Goal: Find specific page/section: Find specific page/section

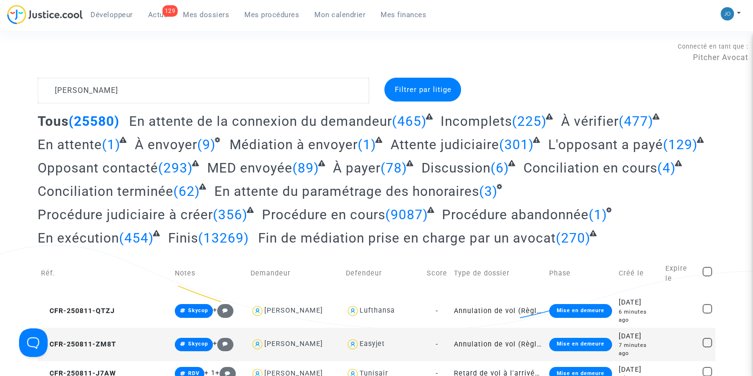
drag, startPoint x: 129, startPoint y: 95, endPoint x: 0, endPoint y: 89, distance: 129.2
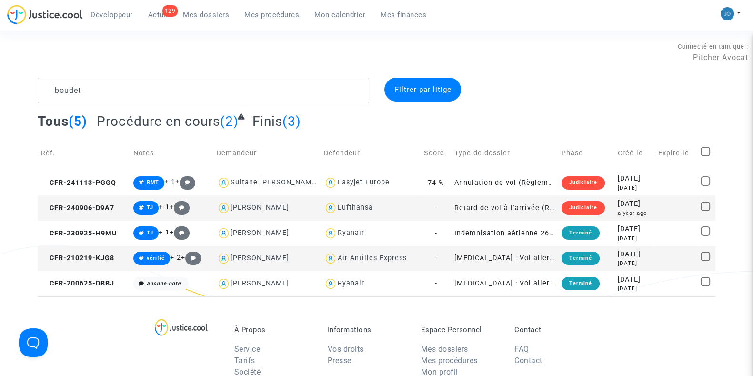
type textarea "boudet"
click at [651, 209] on div "a year ago" at bounding box center [635, 213] width 34 height 8
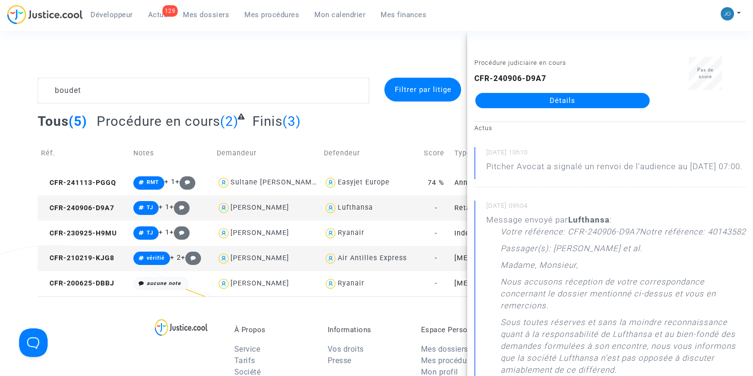
click at [566, 92] on div "CFR-240906-D9A7 Détails" at bounding box center [562, 90] width 176 height 35
click at [555, 102] on link "Détails" at bounding box center [562, 100] width 174 height 15
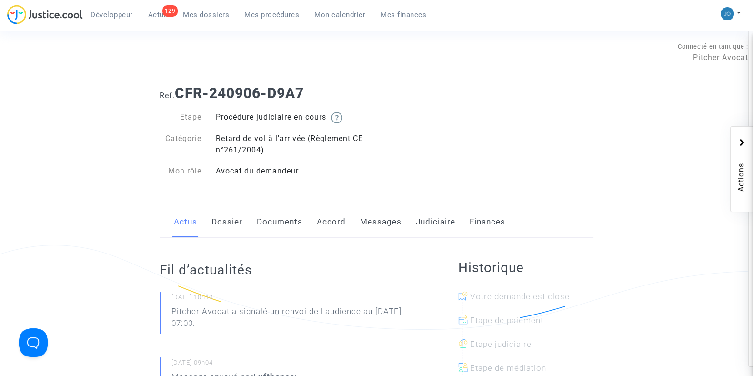
click at [221, 227] on link "Dossier" at bounding box center [226, 221] width 31 height 31
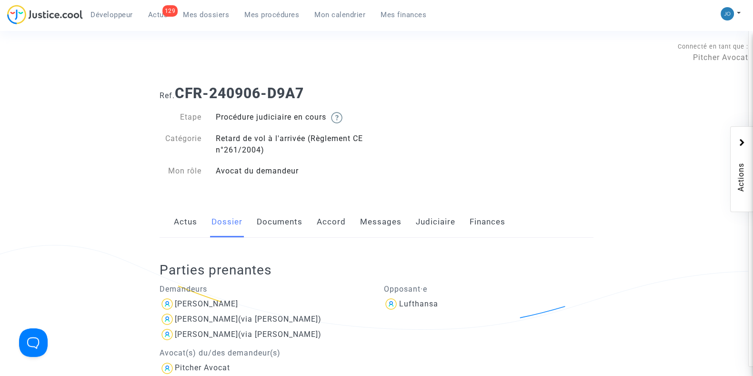
click at [393, 225] on link "Messages" at bounding box center [380, 221] width 41 height 31
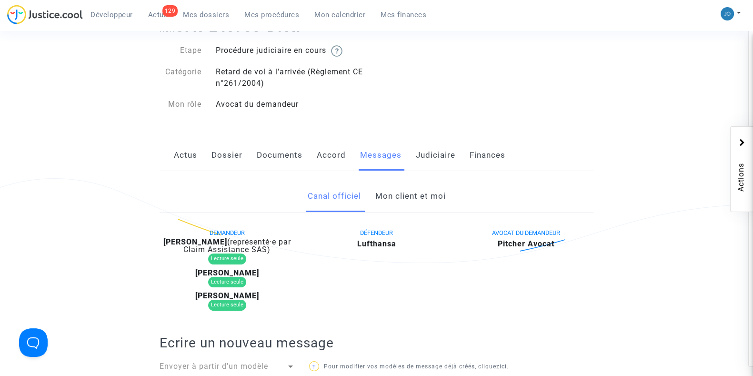
click at [411, 204] on link "Mon client et moi" at bounding box center [410, 196] width 70 height 31
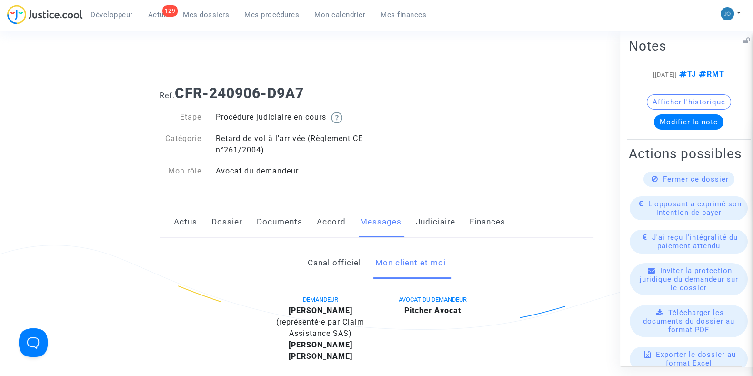
click at [687, 129] on button "Modifier la note" at bounding box center [689, 121] width 70 height 15
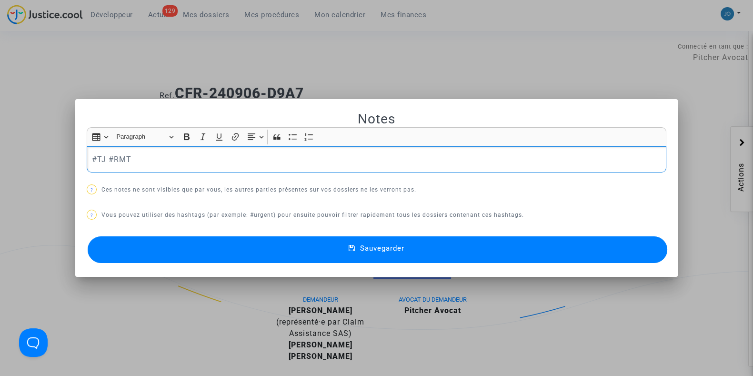
click at [317, 153] on p "#TJ #RMT" at bounding box center [377, 159] width 570 height 12
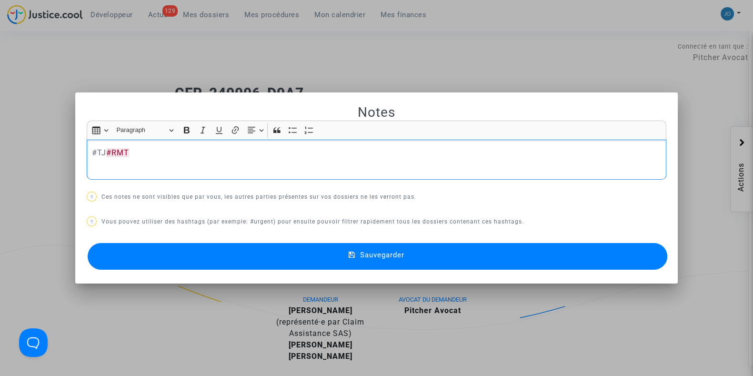
click at [292, 153] on p "#TJ #RMT" at bounding box center [377, 153] width 570 height 12
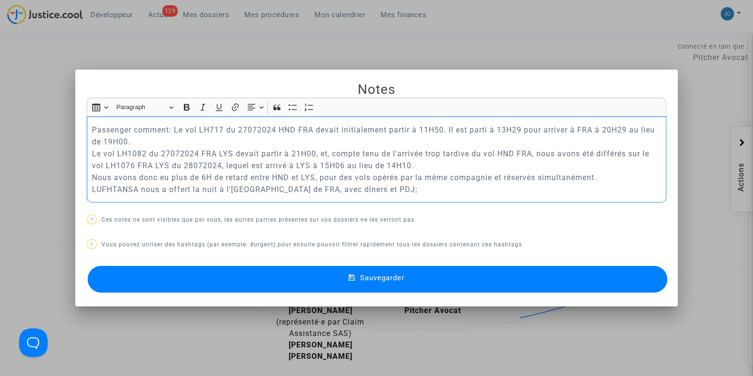
click at [171, 132] on p "Passenger comment: Le vol LH717 du 27072024 HND FRA devait initialement partir …" at bounding box center [377, 159] width 570 height 71
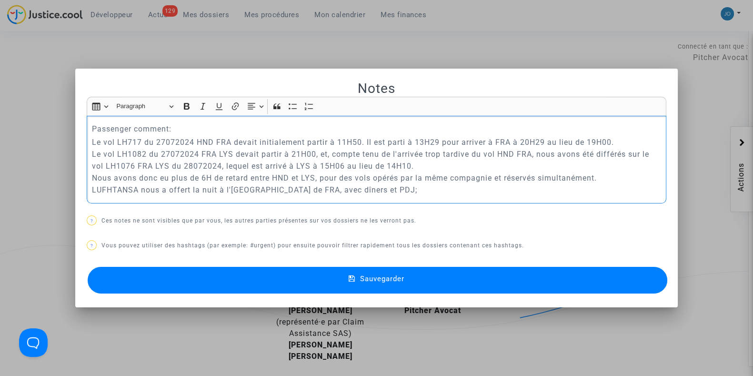
click at [368, 281] on span "Sauvegarder" at bounding box center [382, 278] width 44 height 9
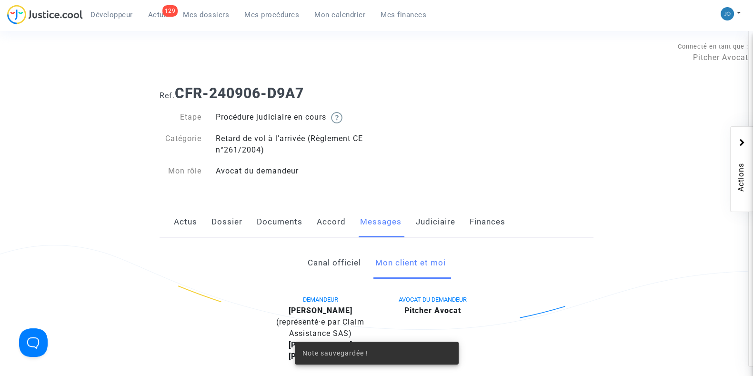
scroll to position [330, 0]
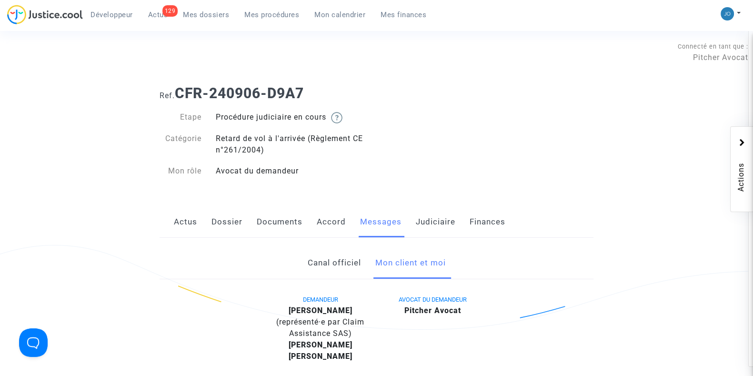
click at [281, 228] on link "Documents" at bounding box center [280, 221] width 46 height 31
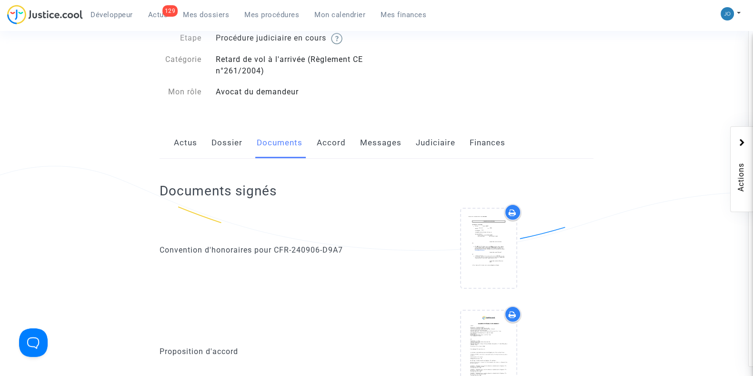
scroll to position [95, 0]
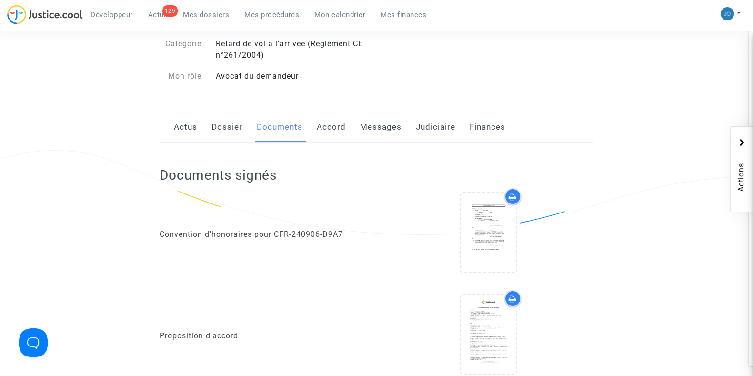
click at [433, 128] on link "Judiciaire" at bounding box center [436, 126] width 40 height 31
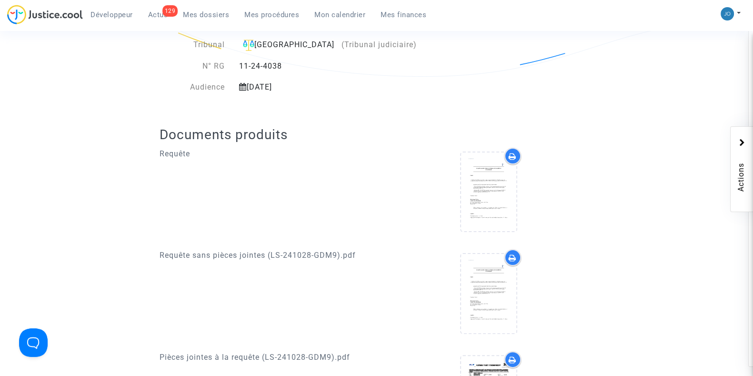
scroll to position [259, 0]
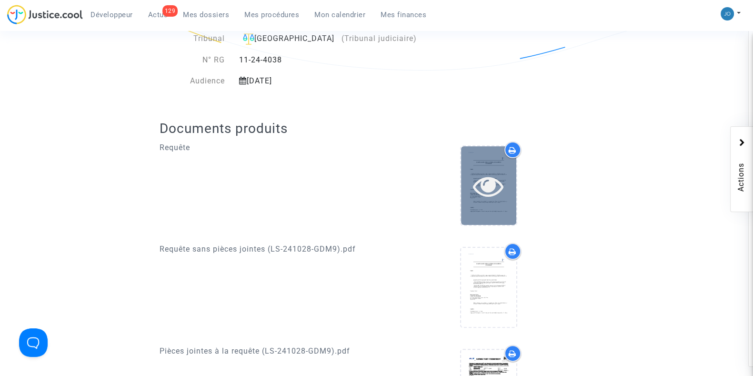
click at [499, 186] on icon at bounding box center [488, 186] width 31 height 30
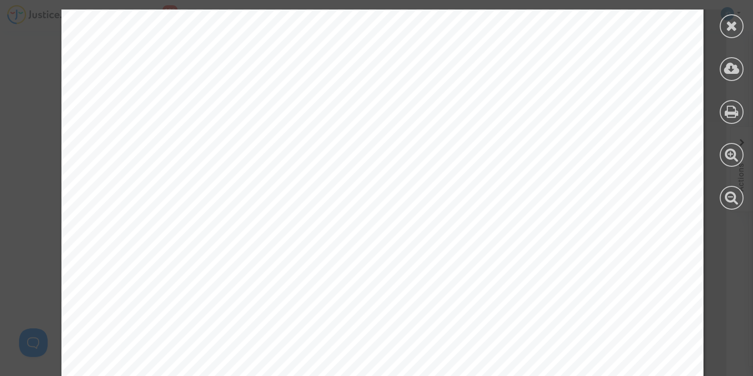
scroll to position [2126, 0]
click at [738, 27] on div at bounding box center [732, 26] width 24 height 24
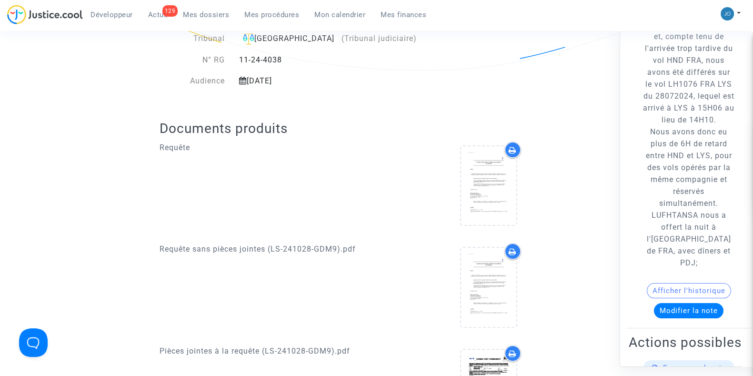
scroll to position [157, 0]
